Goal: Find specific page/section: Find specific page/section

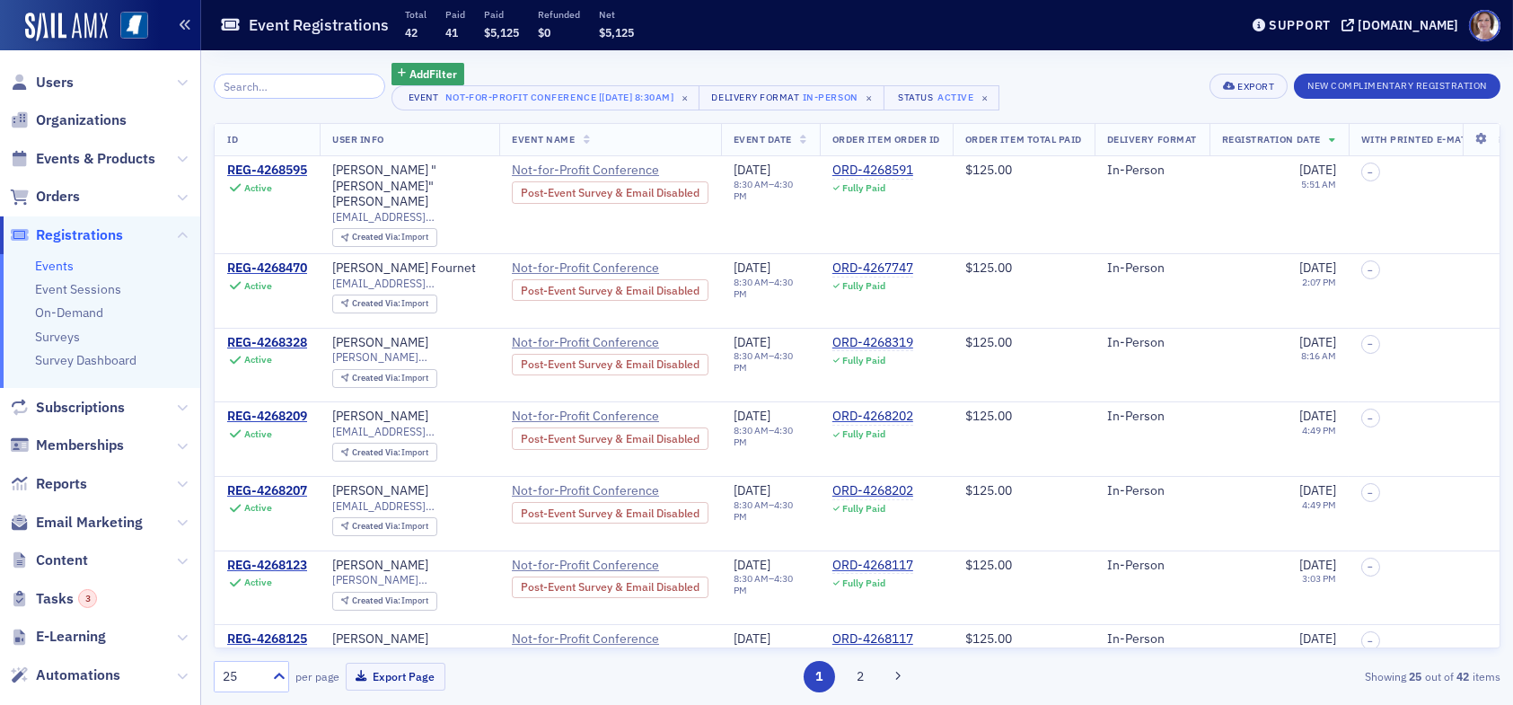
click at [189, 22] on icon "button" at bounding box center [185, 25] width 13 height 13
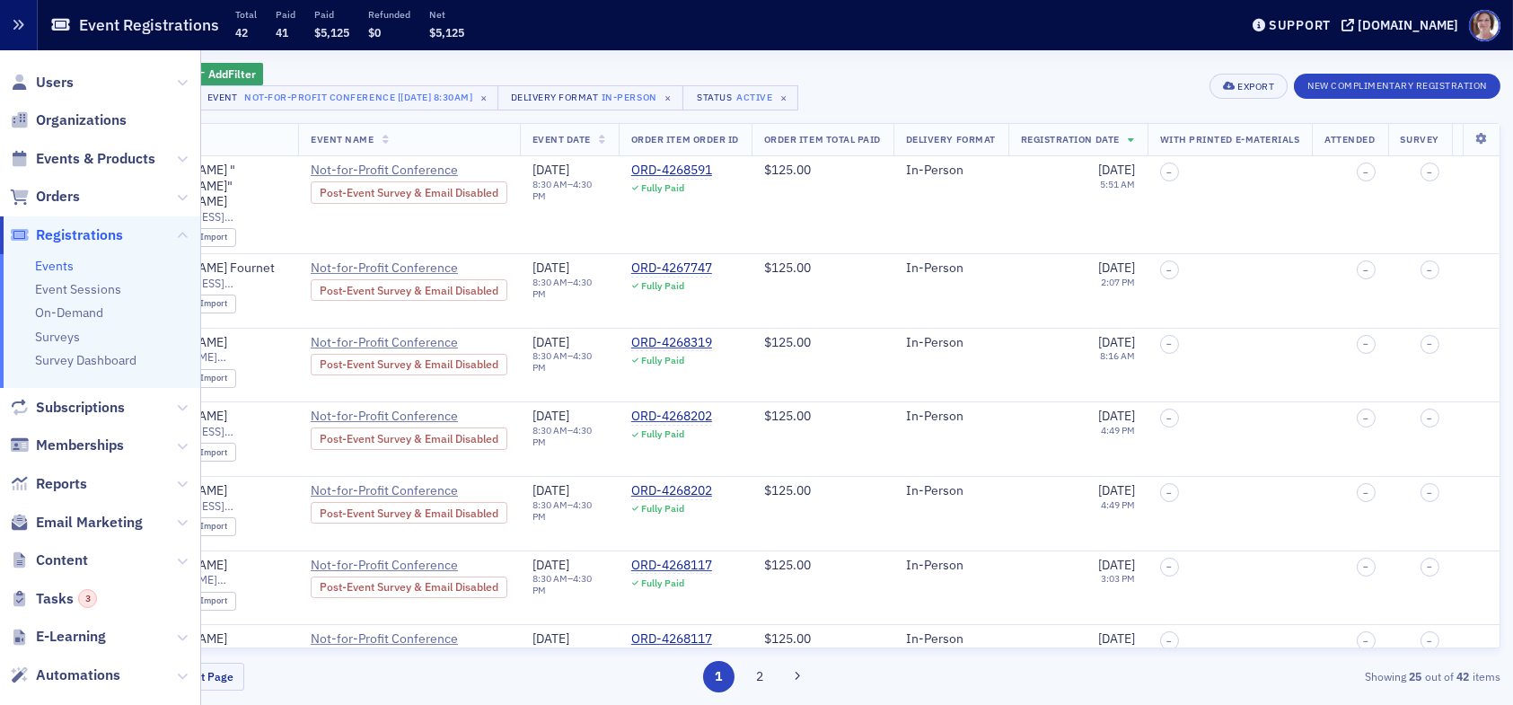
click at [13, 22] on icon "button" at bounding box center [19, 25] width 13 height 13
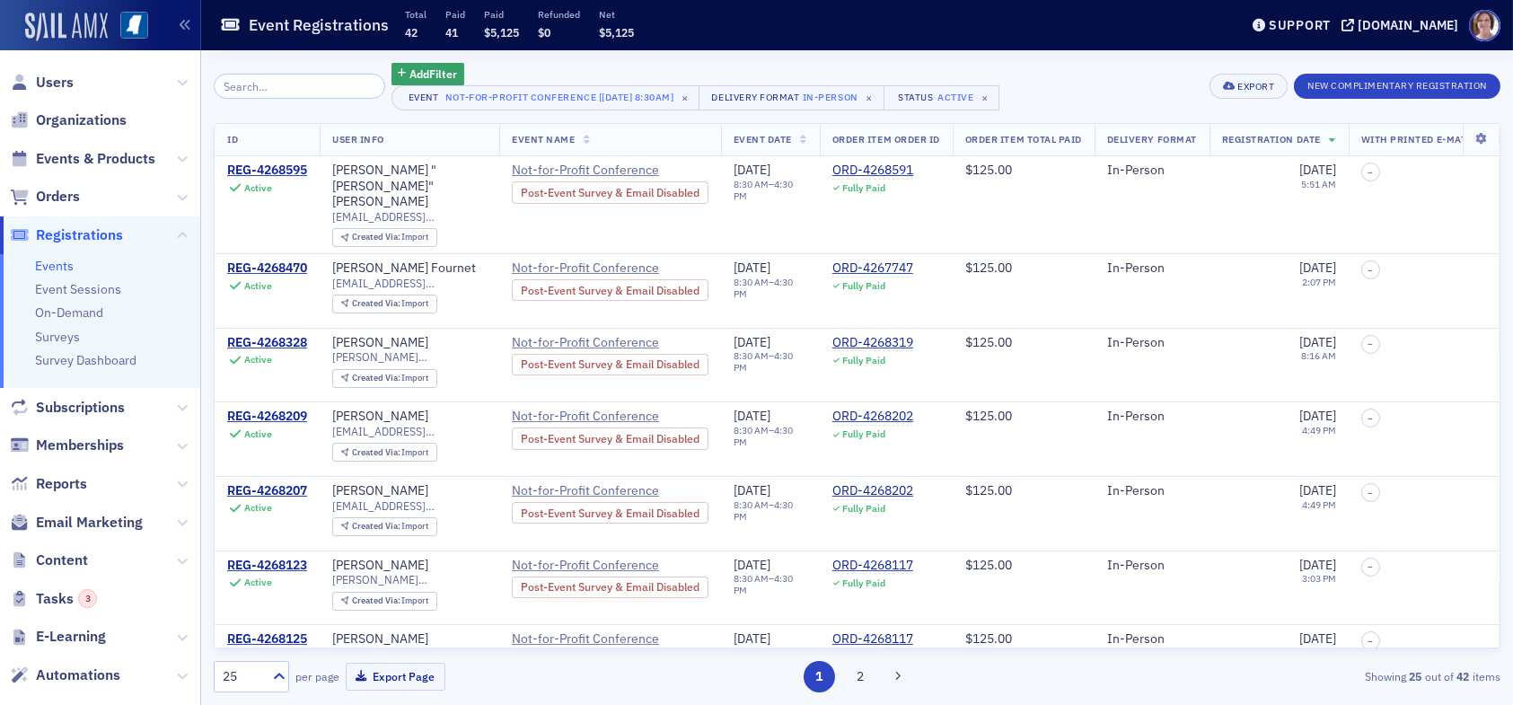
click at [75, 19] on img at bounding box center [66, 27] width 83 height 29
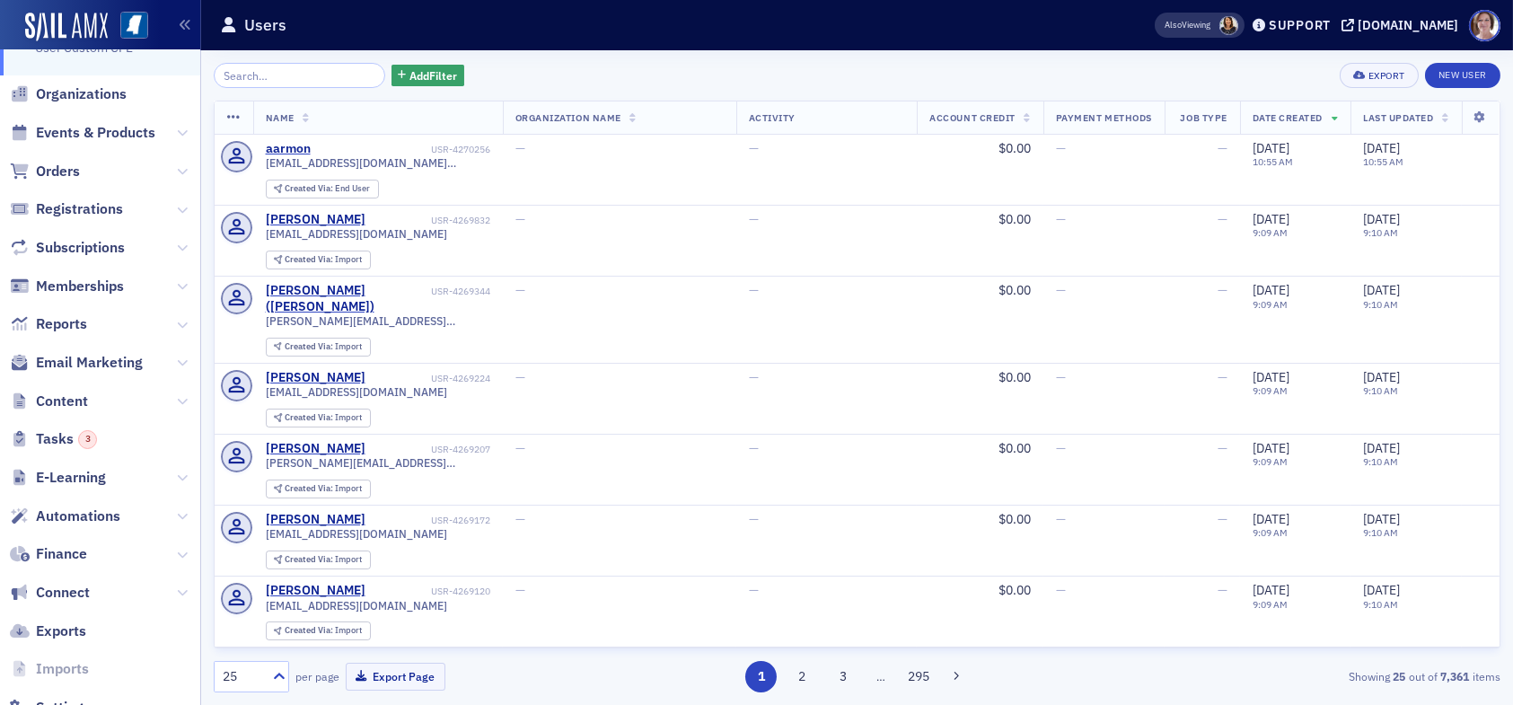
scroll to position [88, 0]
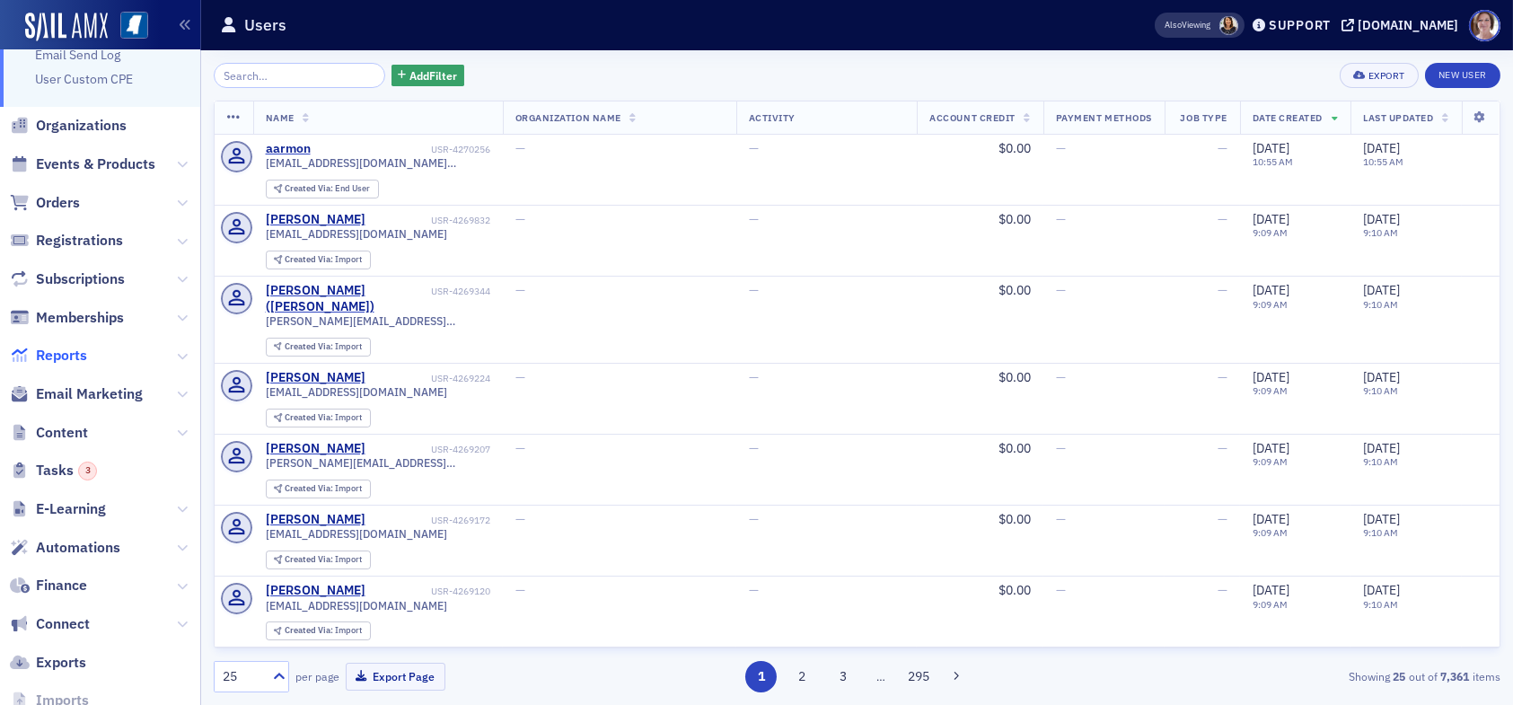
click at [59, 356] on span "Reports" at bounding box center [61, 356] width 51 height 20
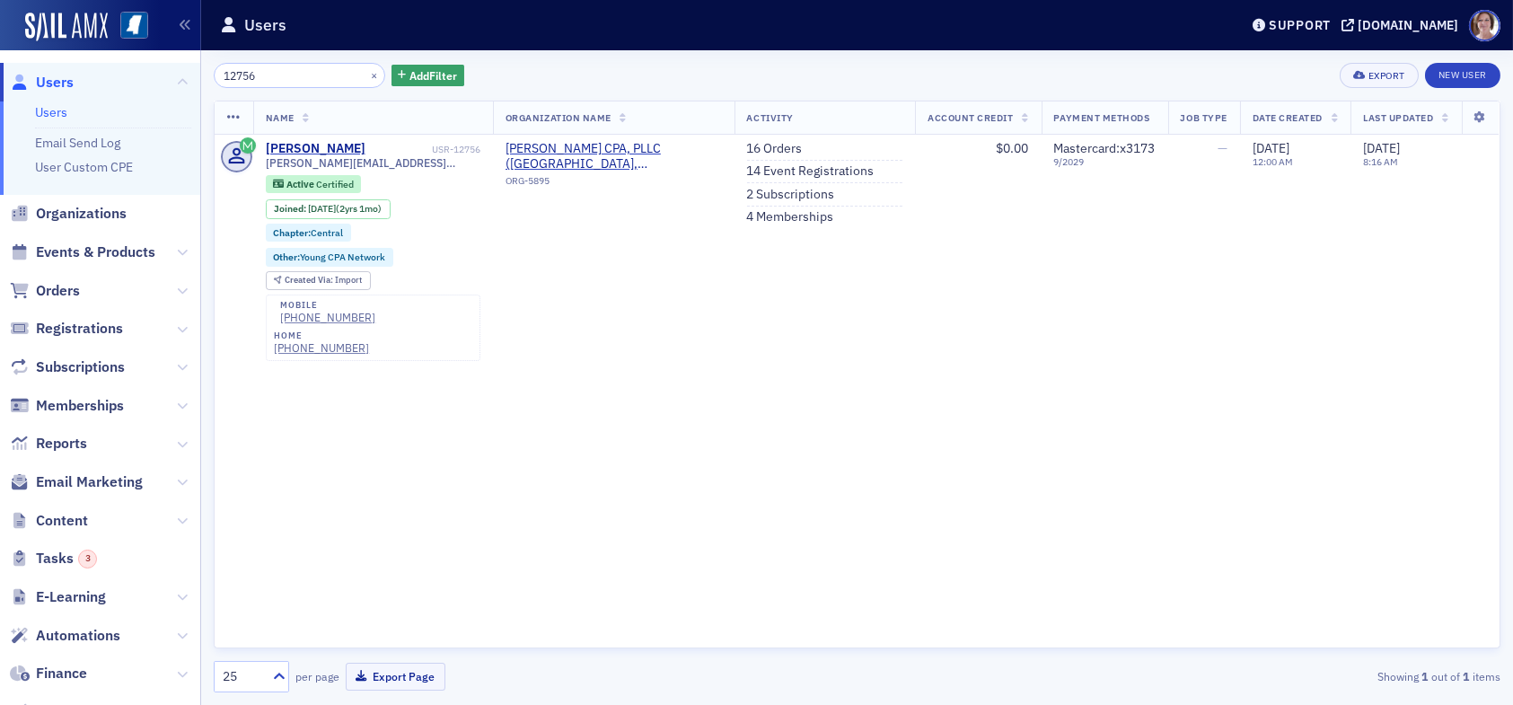
drag, startPoint x: 269, startPoint y: 70, endPoint x: 154, endPoint y: 71, distance: 115.9
click at [155, 71] on div "Users Users Email Send Log User Custom CPE Organizations Events & Products Orde…" at bounding box center [756, 352] width 1513 height 705
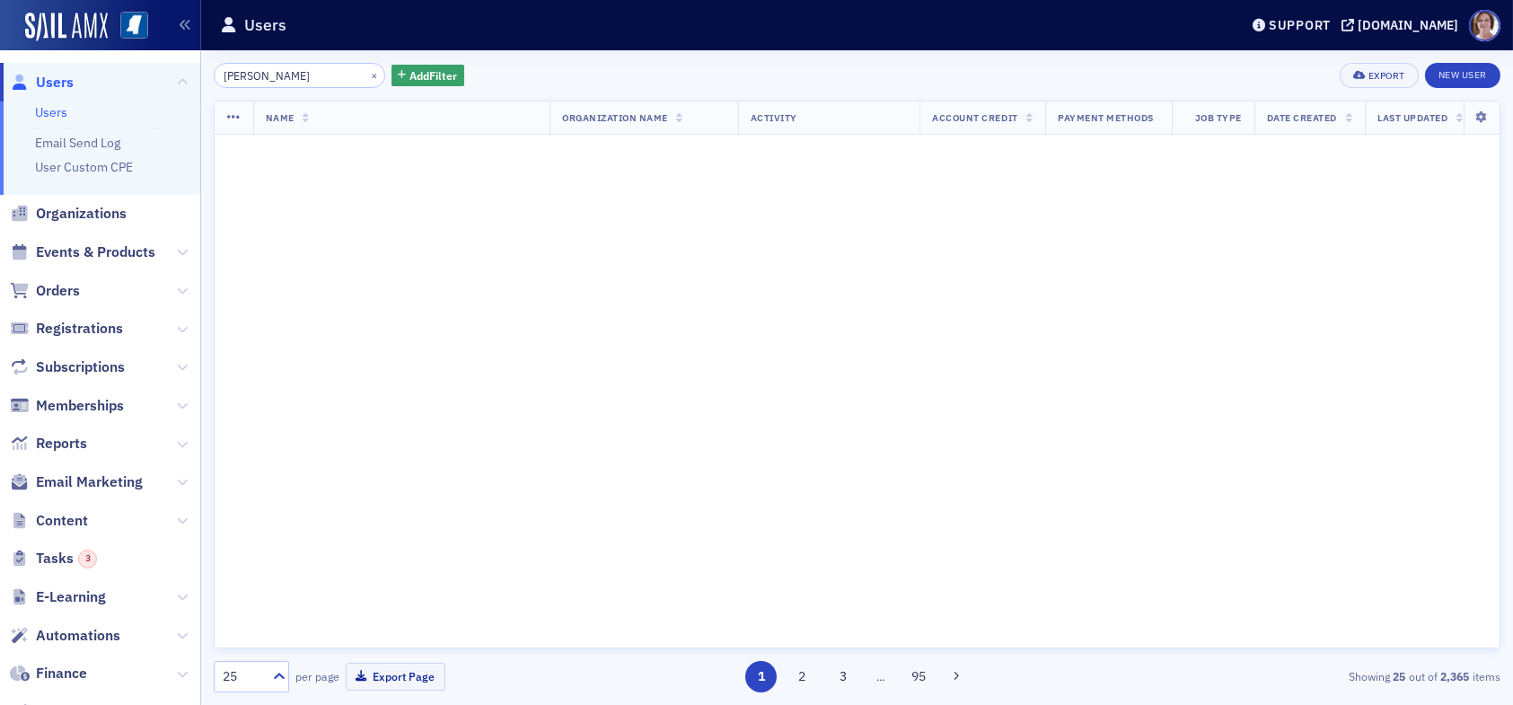
type input "shawn browning"
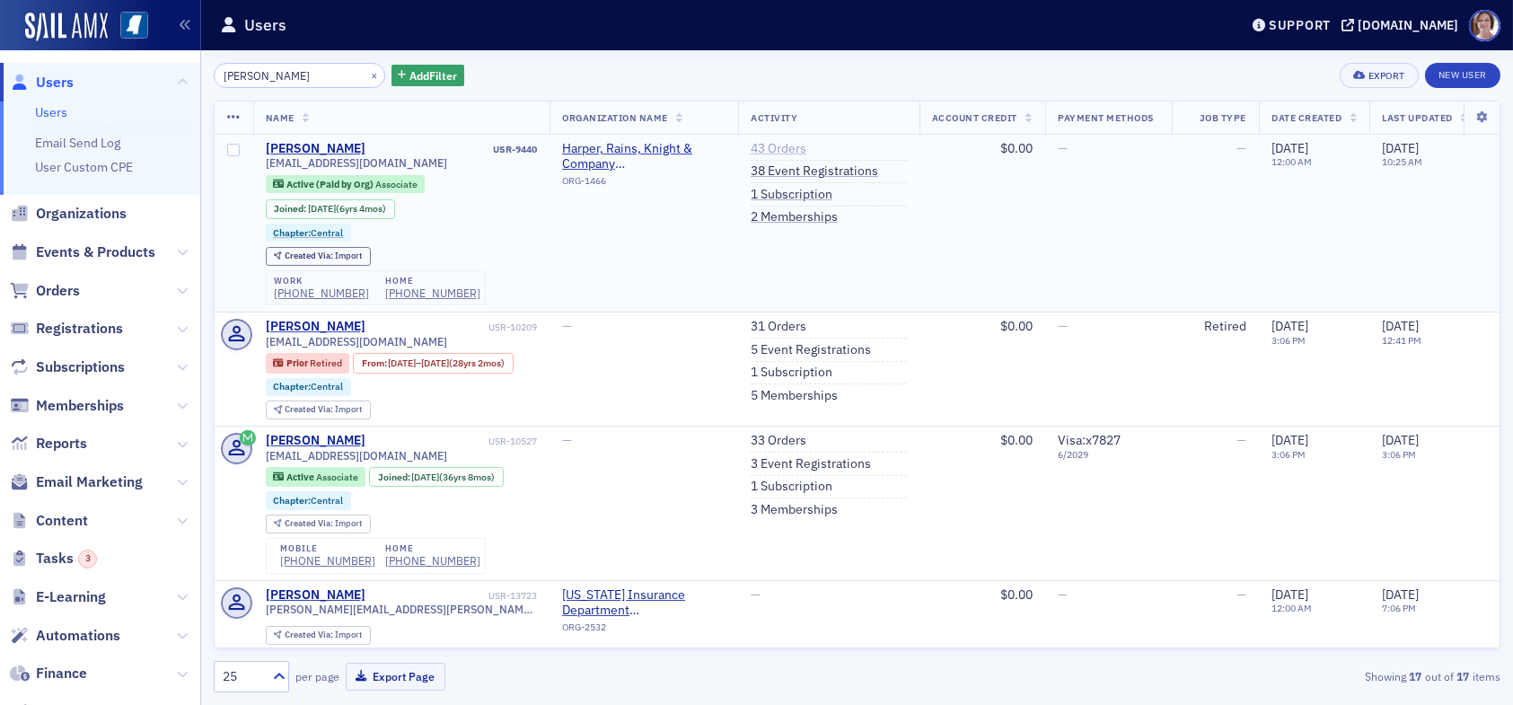
click at [771, 147] on link "43 Orders" at bounding box center [779, 149] width 56 height 16
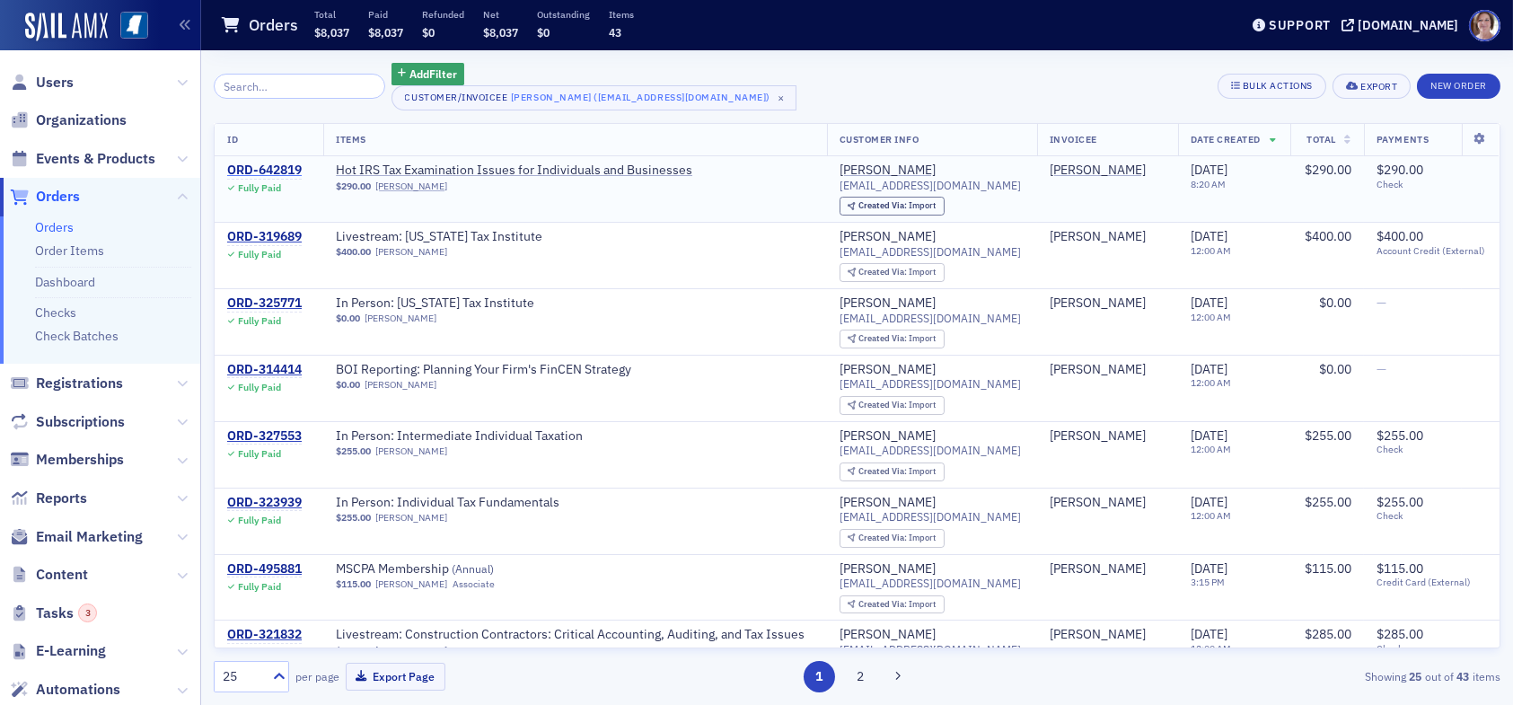
click at [286, 169] on div "ORD-642819" at bounding box center [264, 171] width 75 height 16
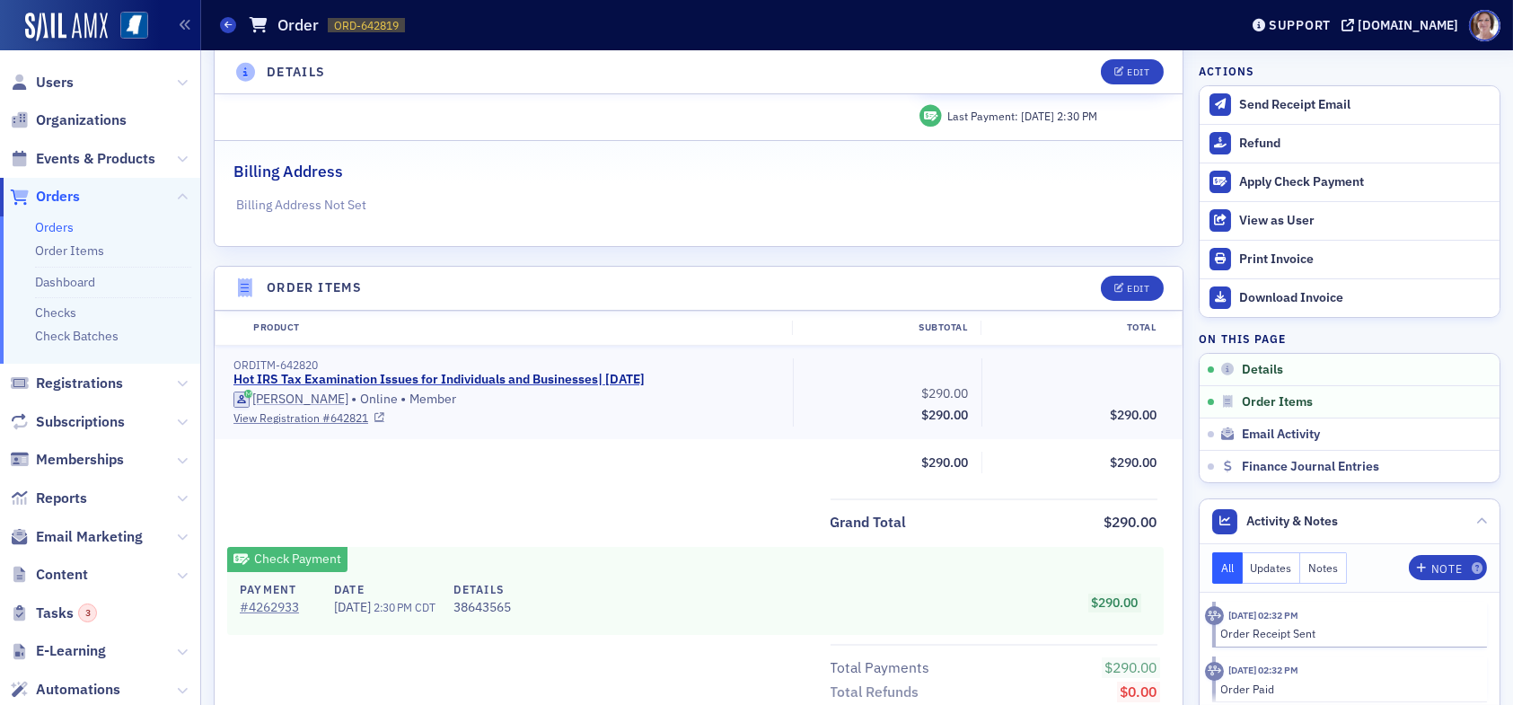
scroll to position [449, 0]
